Goal: Transaction & Acquisition: Purchase product/service

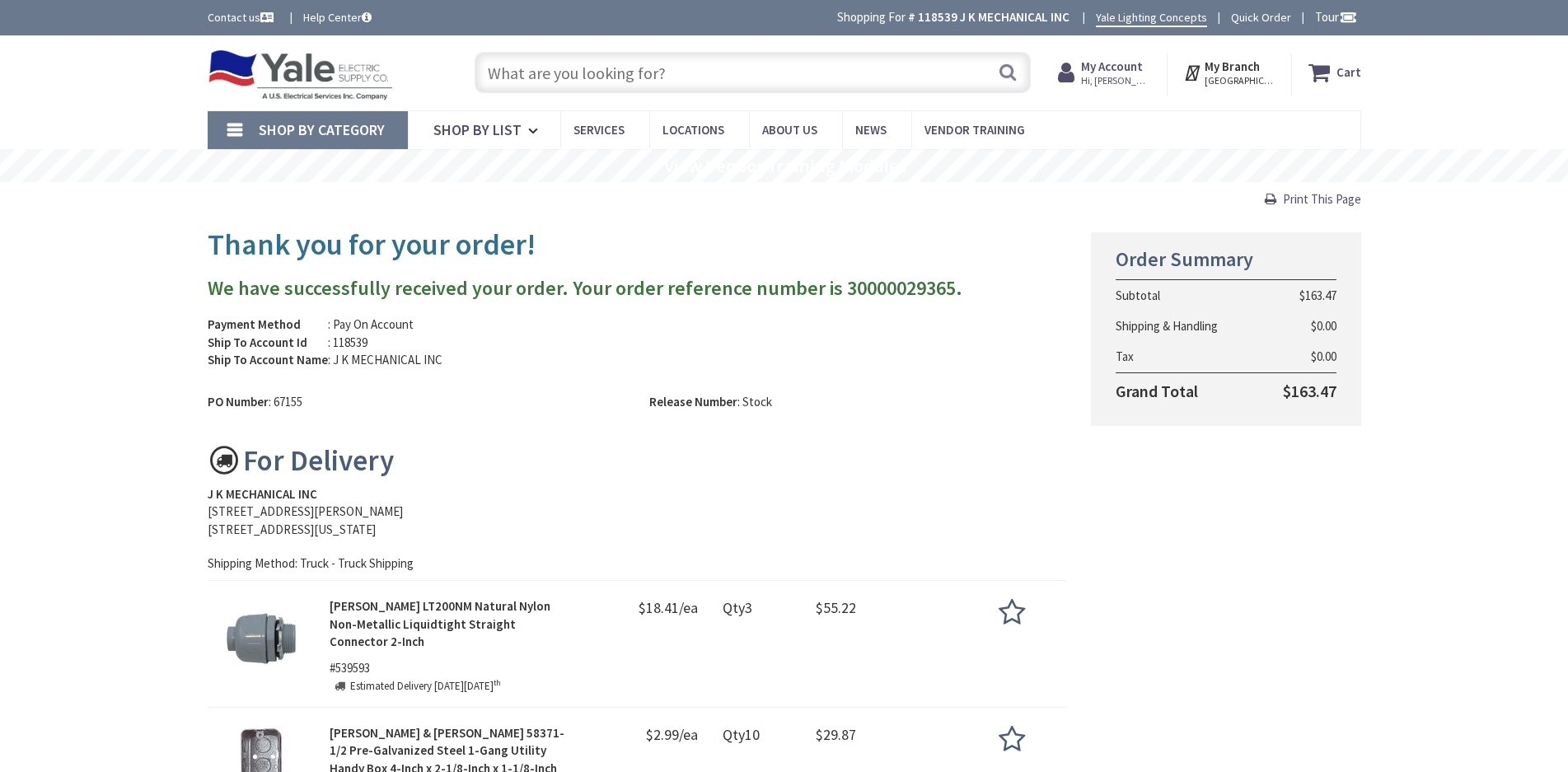
click at [603, 79] on input "text" at bounding box center [752, 72] width 557 height 42
paste input "2O480-005-12W"
type input "2O480-005-12W"
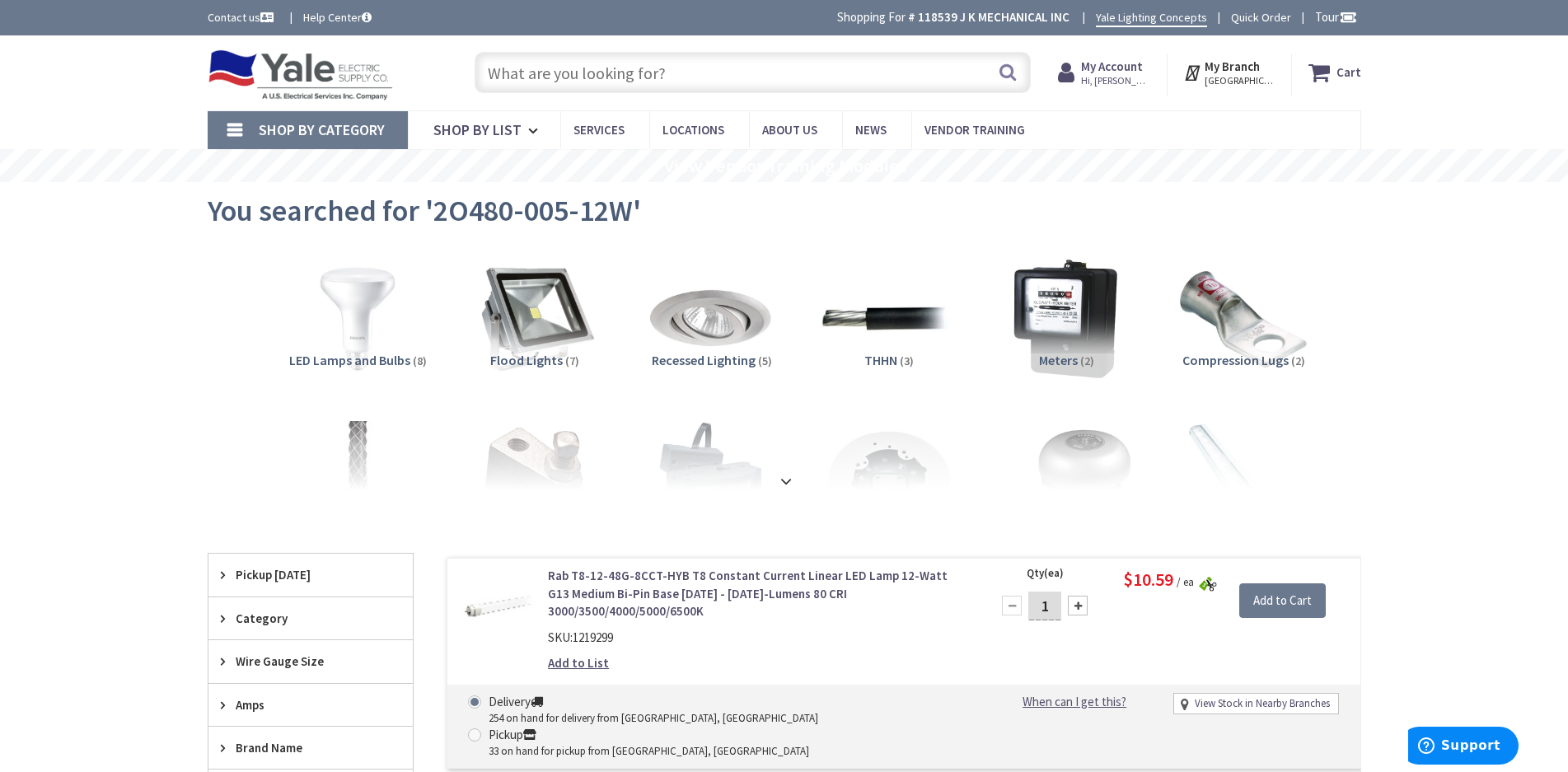
click at [690, 77] on input "text" at bounding box center [752, 72] width 557 height 42
paste input "2O480-12W"
type input "2O480-12W"
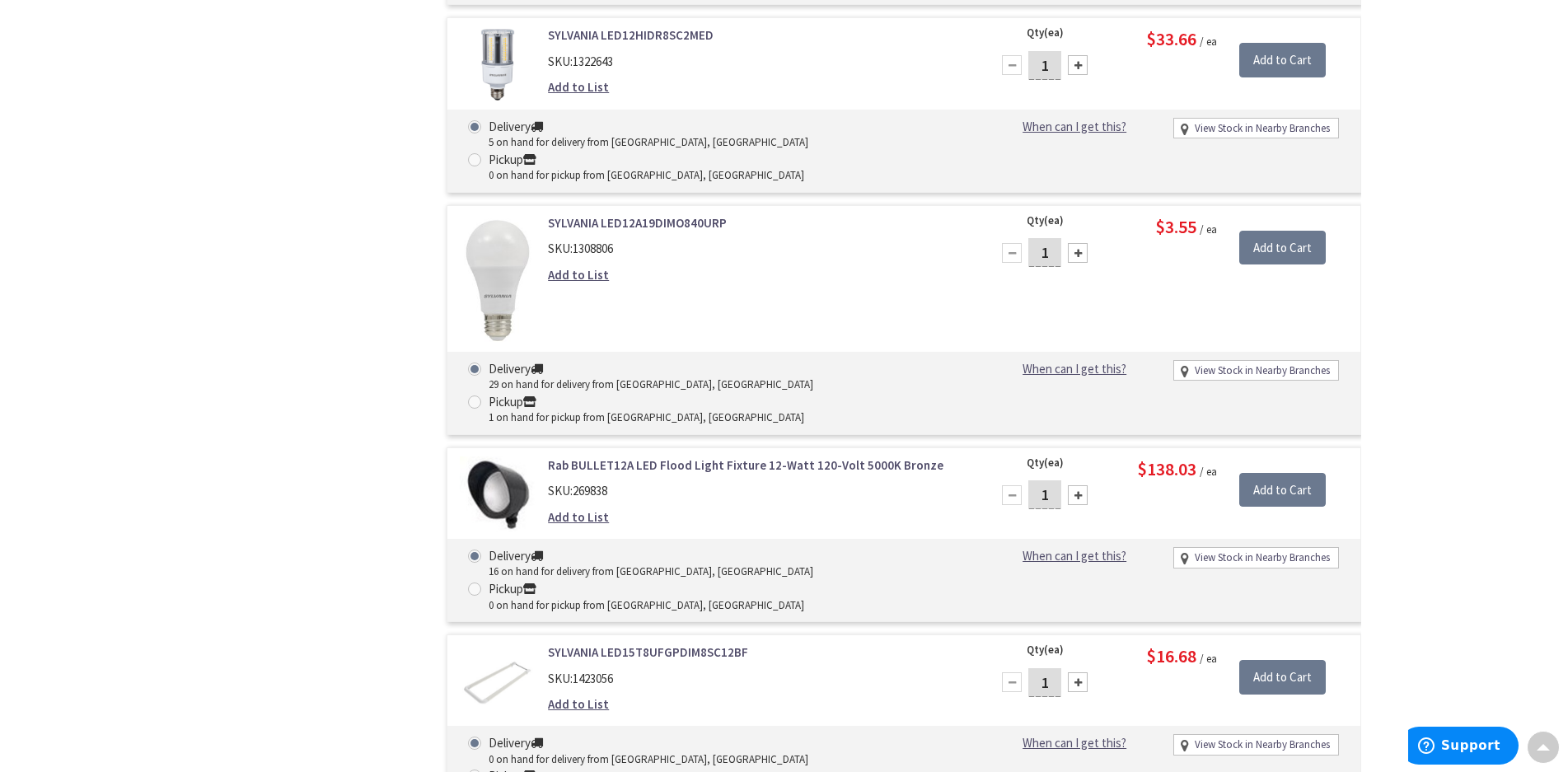
scroll to position [3809, 0]
